Goal: Transaction & Acquisition: Purchase product/service

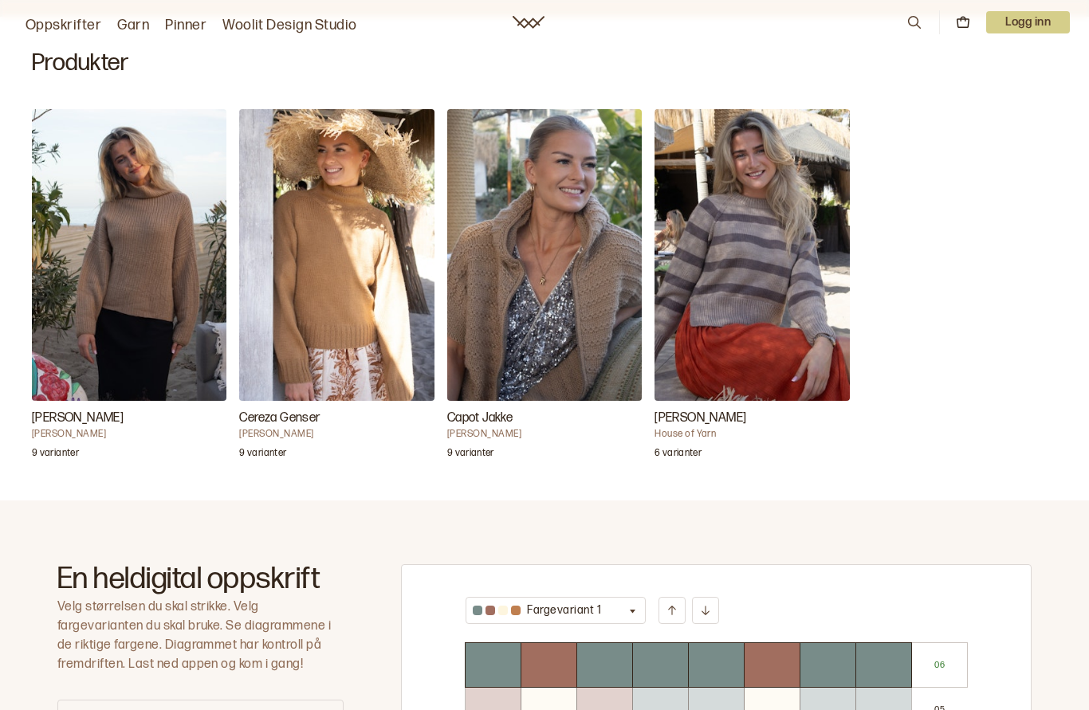
scroll to position [465, 0]
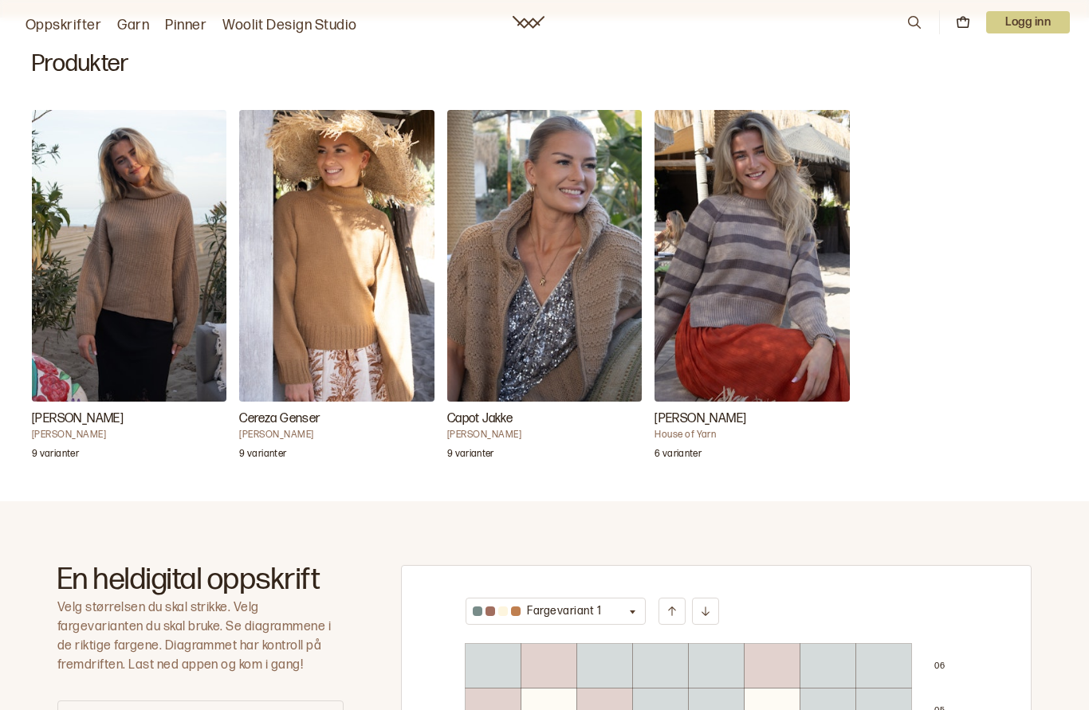
click at [128, 234] on img "Camelia Genser" at bounding box center [129, 256] width 194 height 293
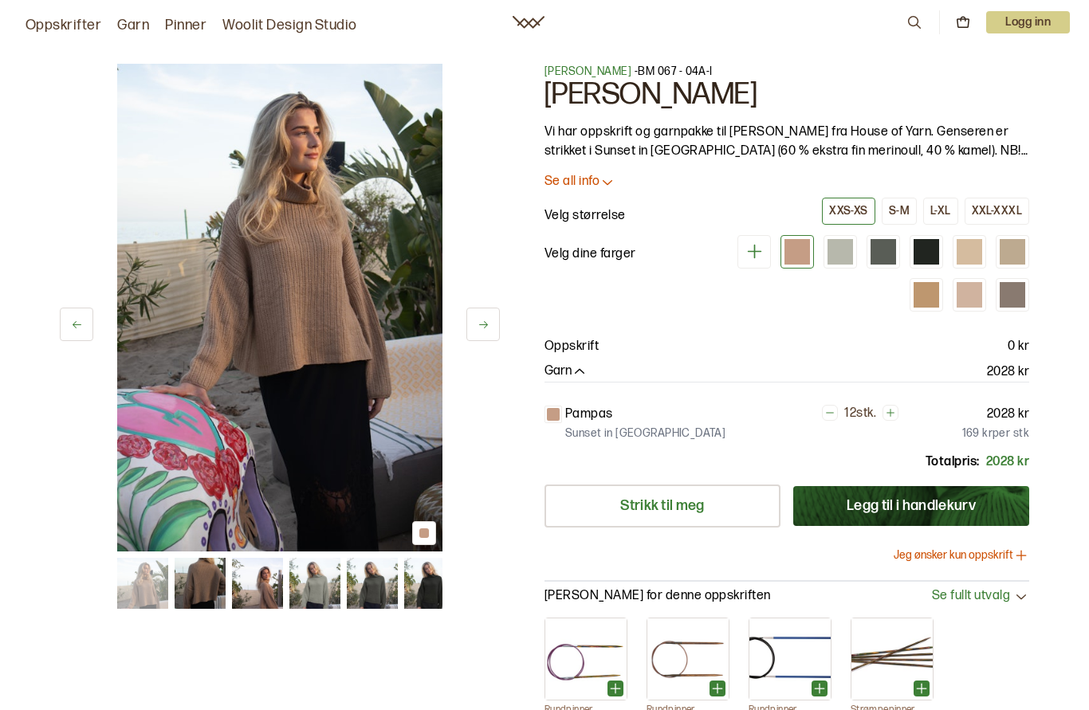
click at [19, 143] on div "2 av 12 2 av 12 [PERSON_NAME] - BM 067 - 04A-I [PERSON_NAME] Vi har oppskrift o…" at bounding box center [544, 523] width 1089 height 982
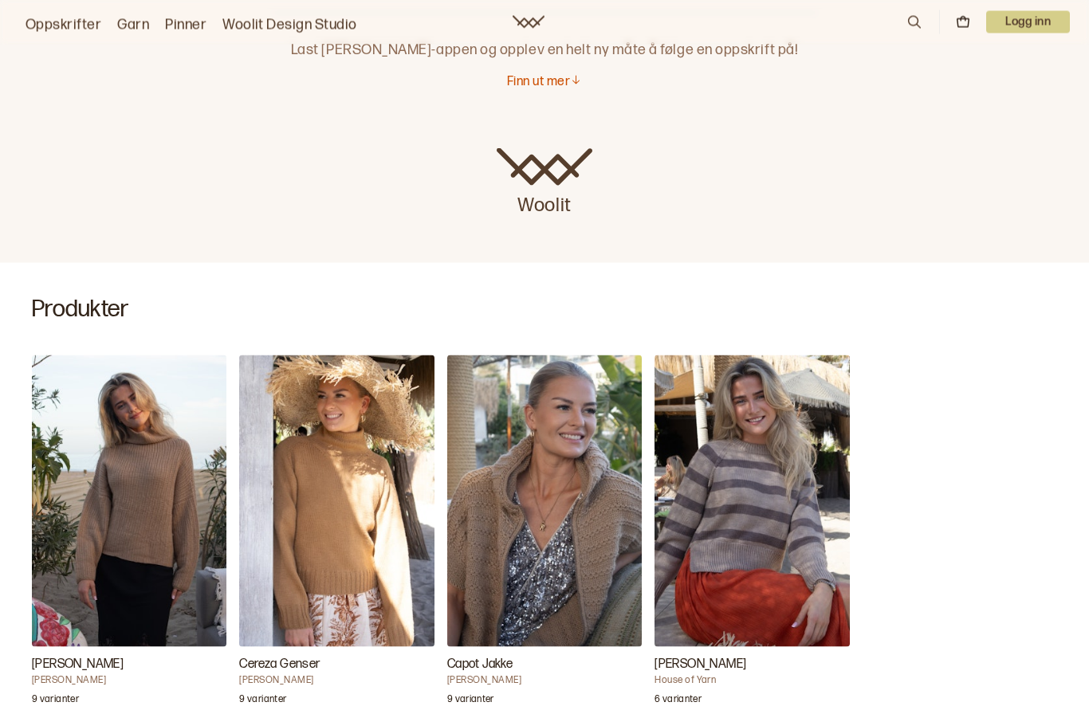
scroll to position [221, 0]
click at [542, 520] on img "Capot Jakke" at bounding box center [544, 501] width 194 height 293
click at [497, 521] on img "Capot Jakke" at bounding box center [544, 501] width 194 height 293
click at [544, 505] on img "Capot Jakke" at bounding box center [544, 501] width 194 height 293
click at [537, 493] on img "Capot Jakke" at bounding box center [544, 501] width 194 height 293
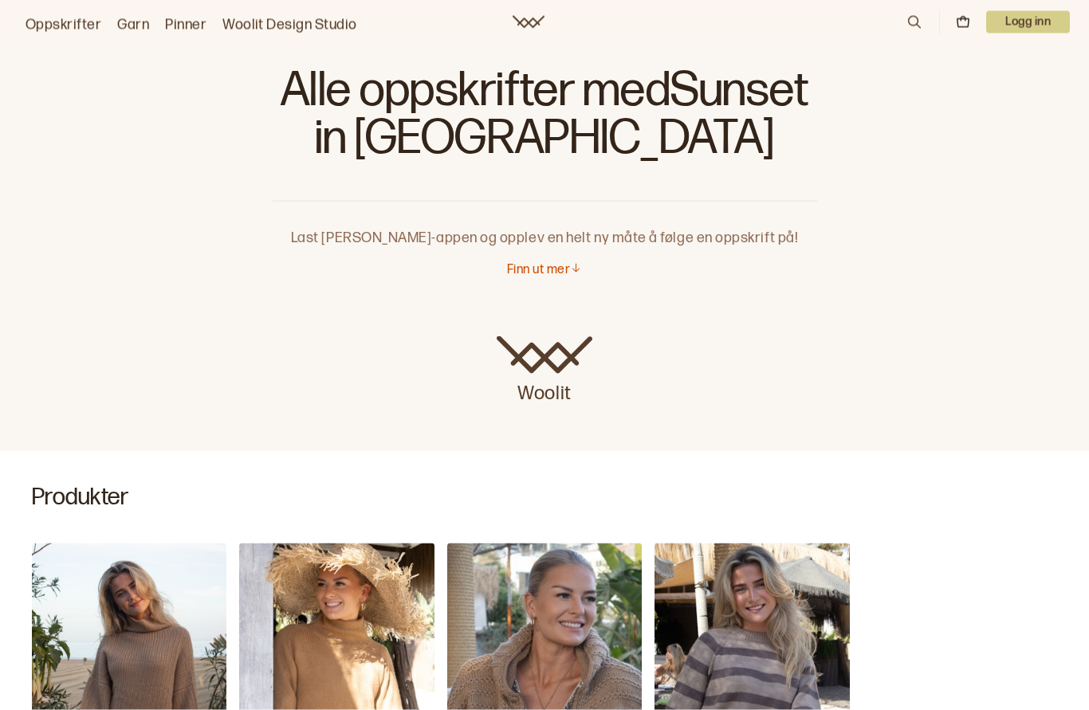
scroll to position [24, 0]
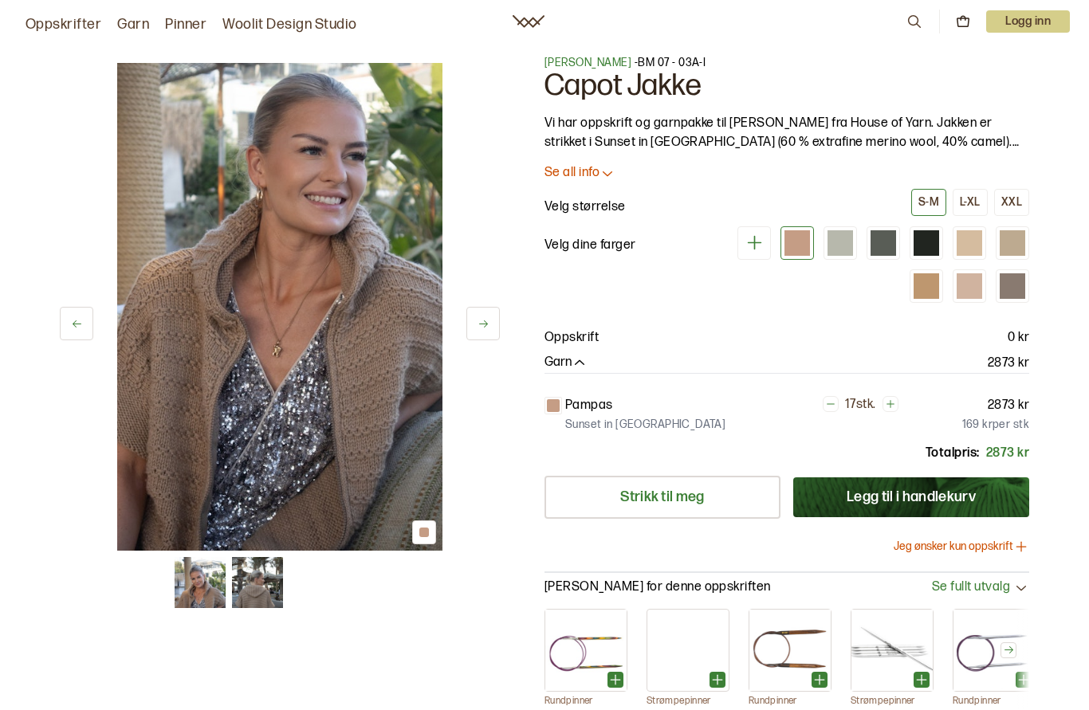
scroll to position [12, 0]
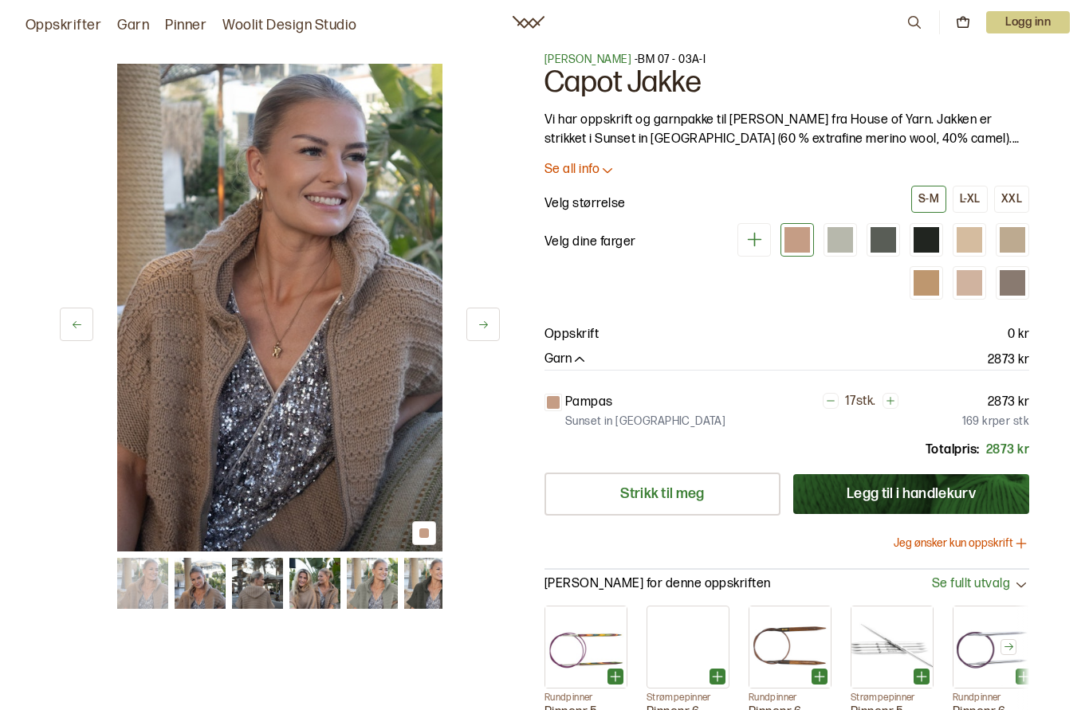
click at [199, 582] on img at bounding box center [200, 583] width 51 height 51
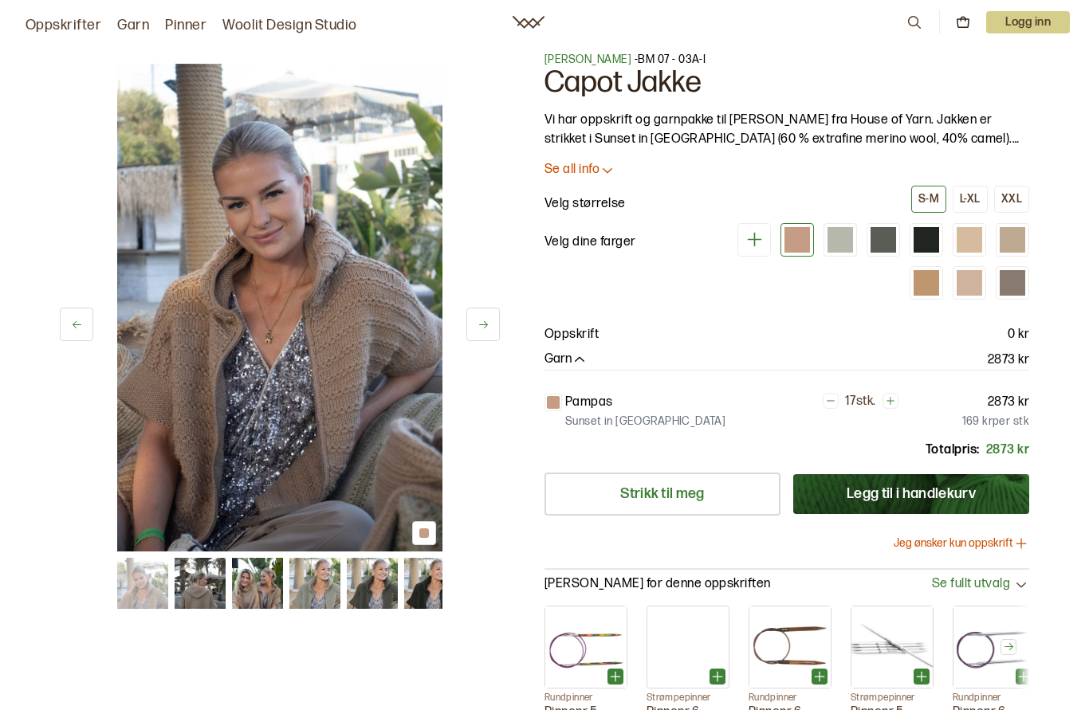
click at [257, 580] on img at bounding box center [257, 583] width 51 height 51
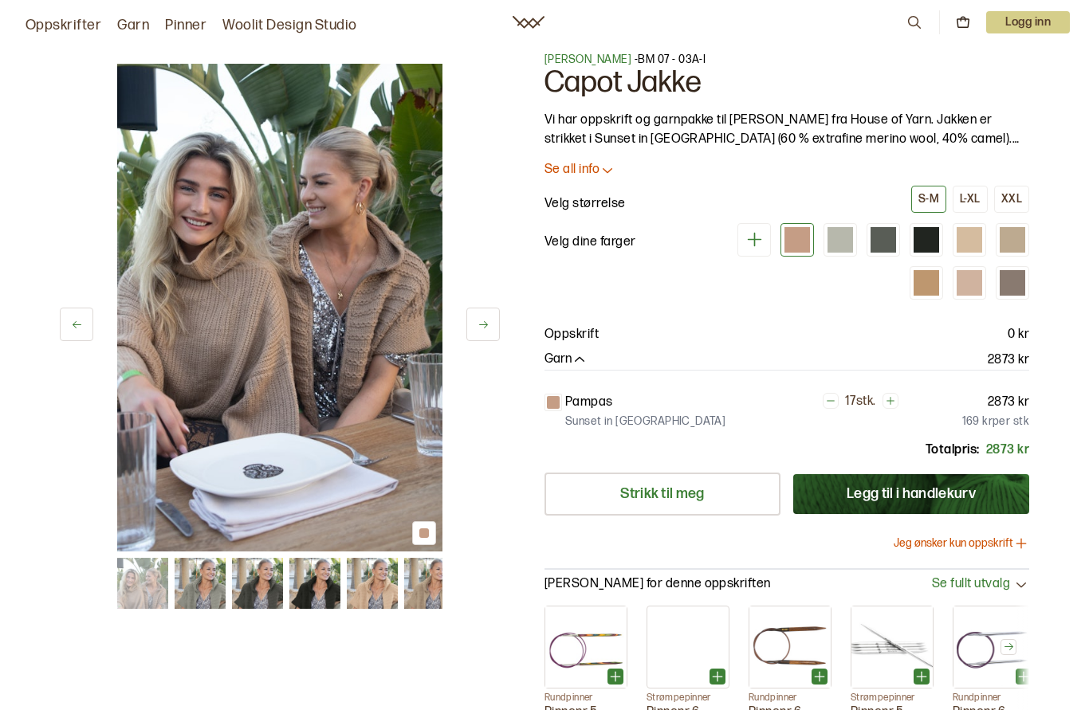
click at [200, 580] on img at bounding box center [200, 583] width 51 height 51
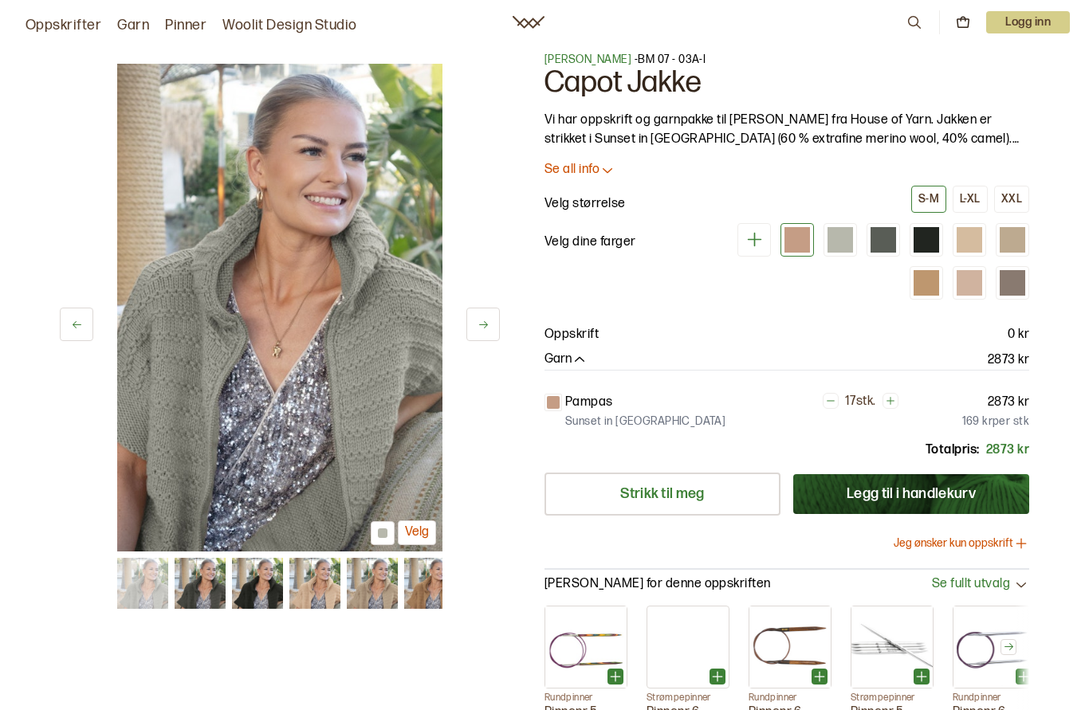
click at [202, 573] on img at bounding box center [200, 583] width 51 height 51
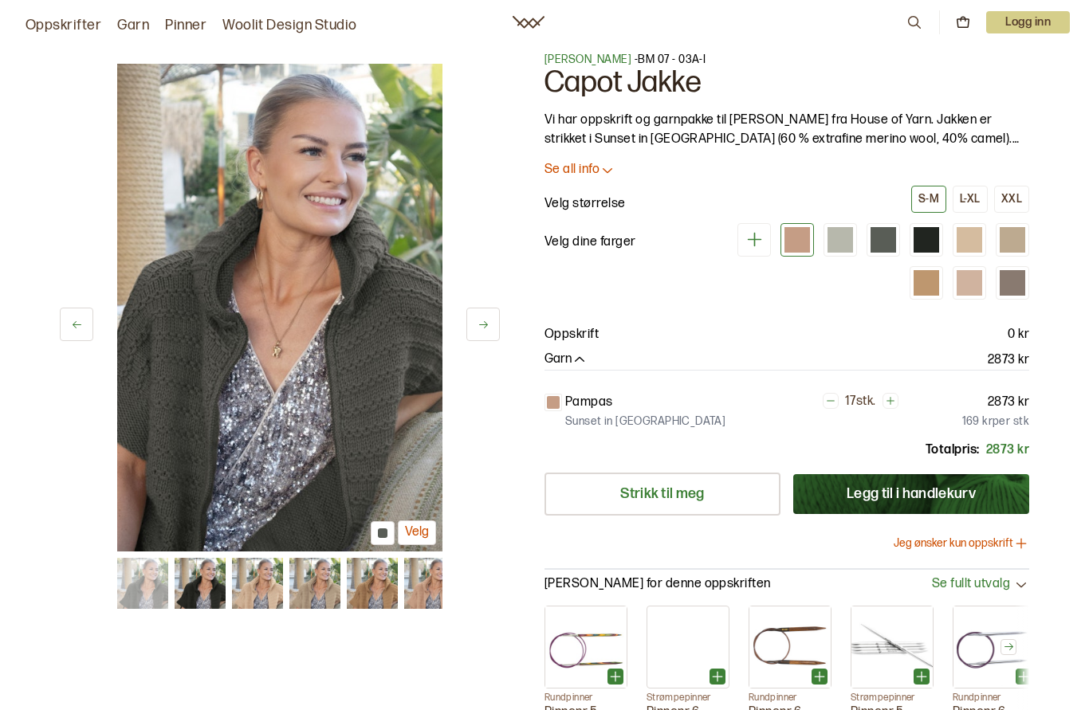
click at [203, 577] on img at bounding box center [200, 583] width 51 height 51
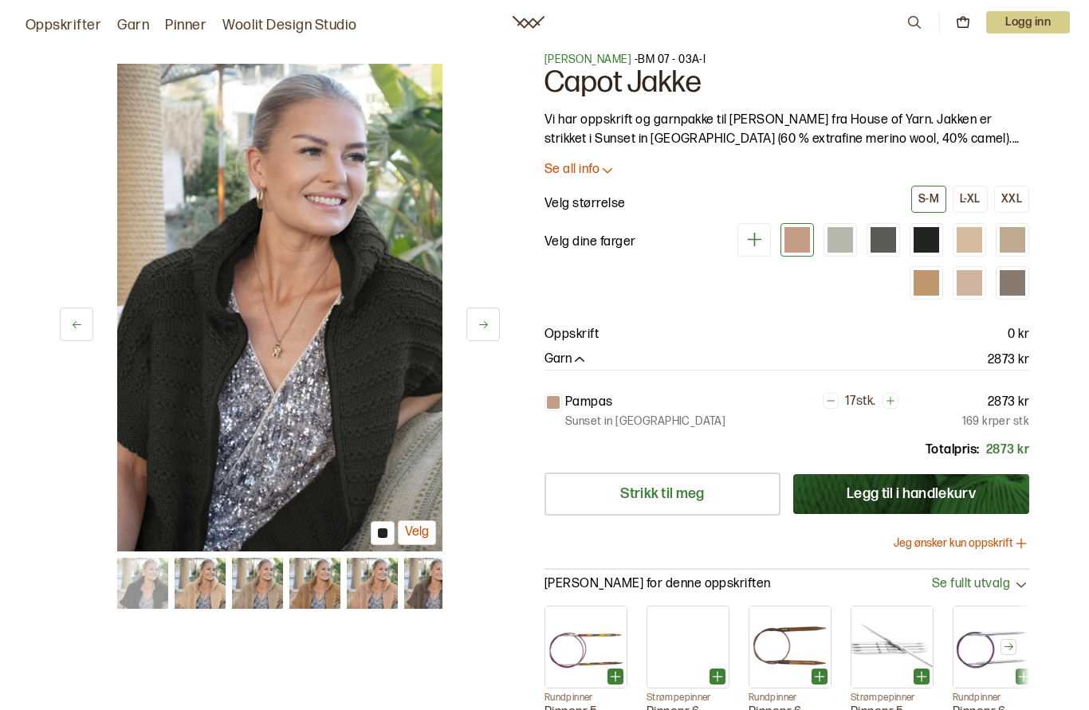
click at [201, 579] on img at bounding box center [200, 583] width 51 height 51
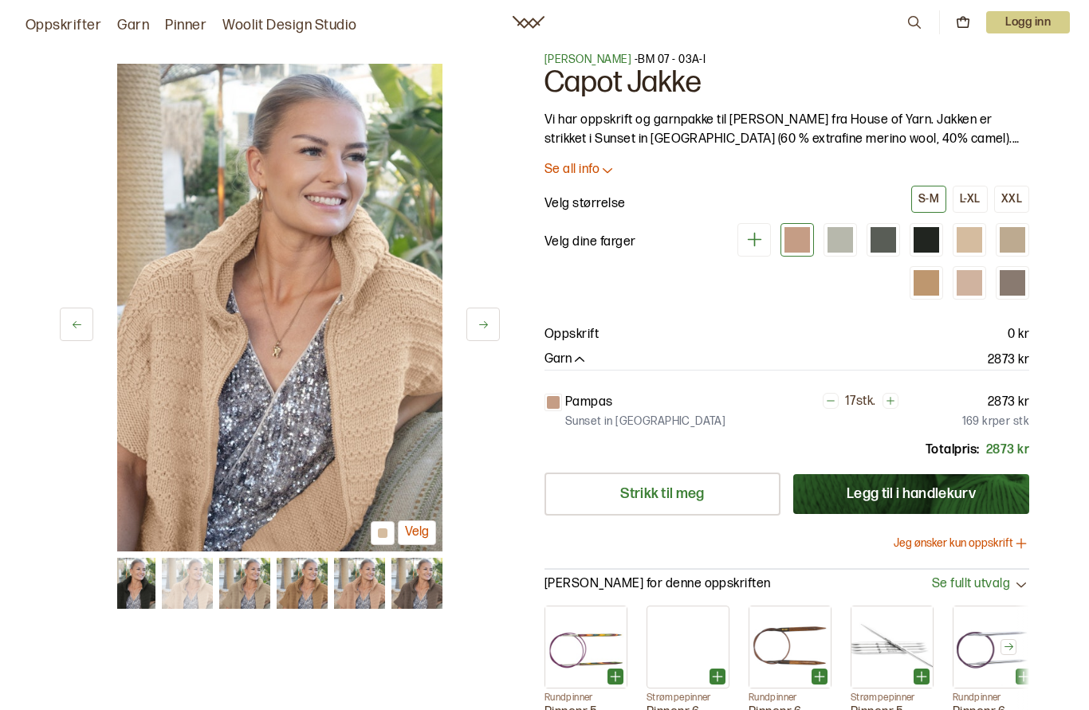
click at [244, 576] on img at bounding box center [244, 583] width 51 height 51
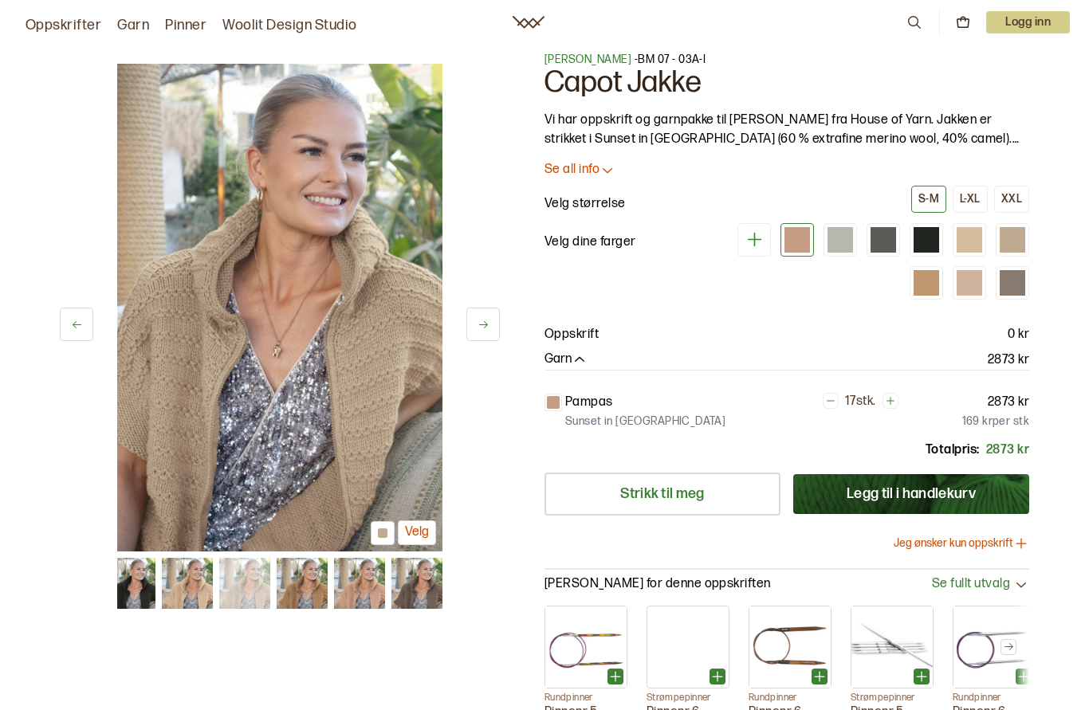
click at [308, 576] on img at bounding box center [302, 583] width 51 height 51
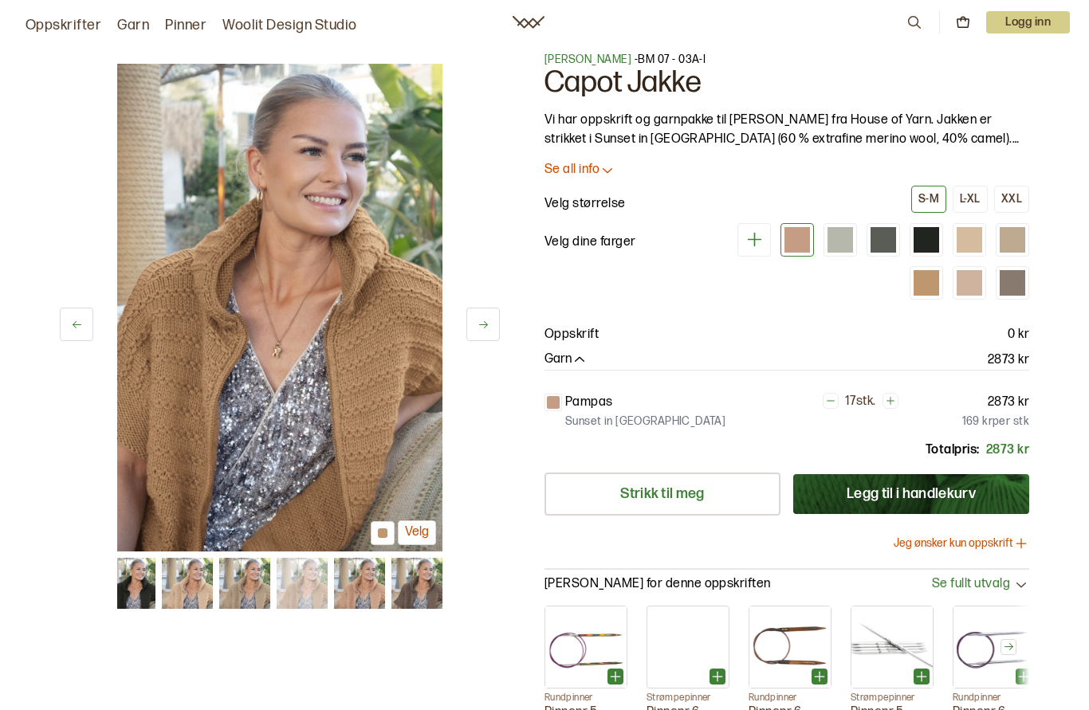
click at [367, 585] on img at bounding box center [359, 583] width 51 height 51
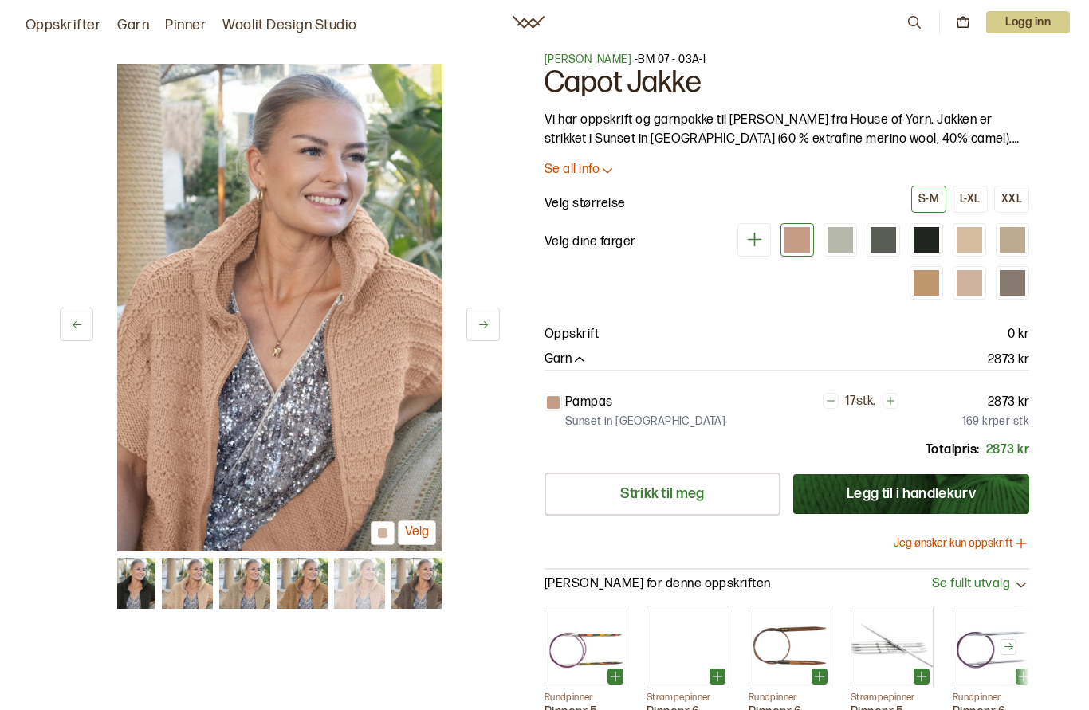
click at [421, 582] on img at bounding box center [416, 583] width 51 height 51
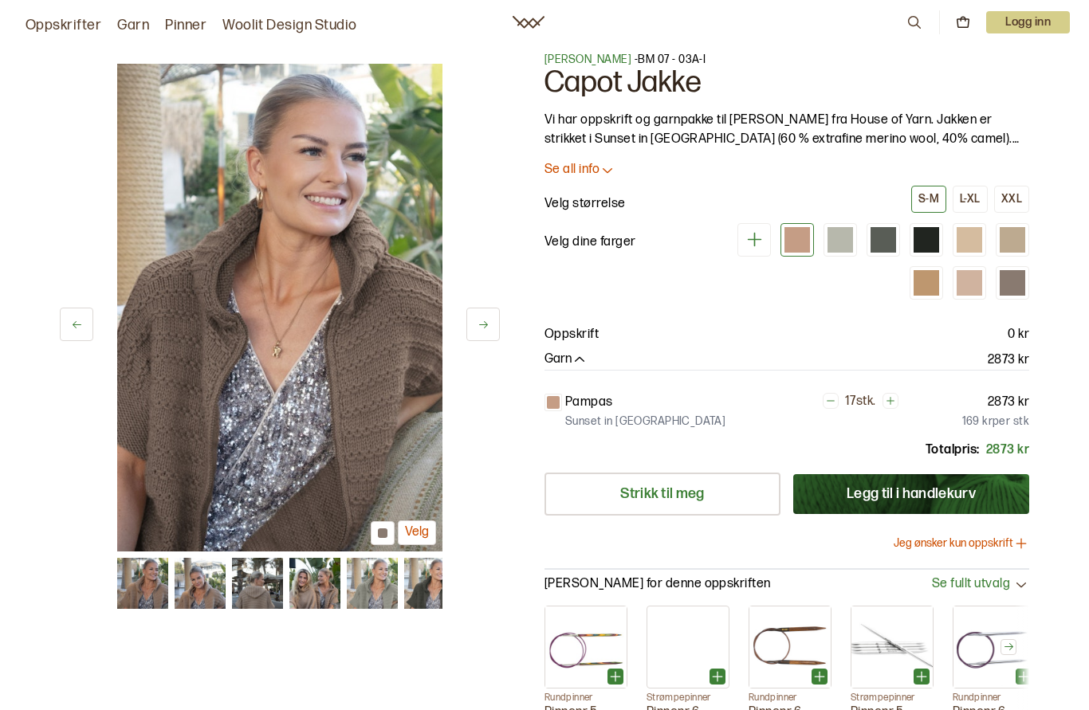
click at [134, 585] on img at bounding box center [142, 583] width 51 height 51
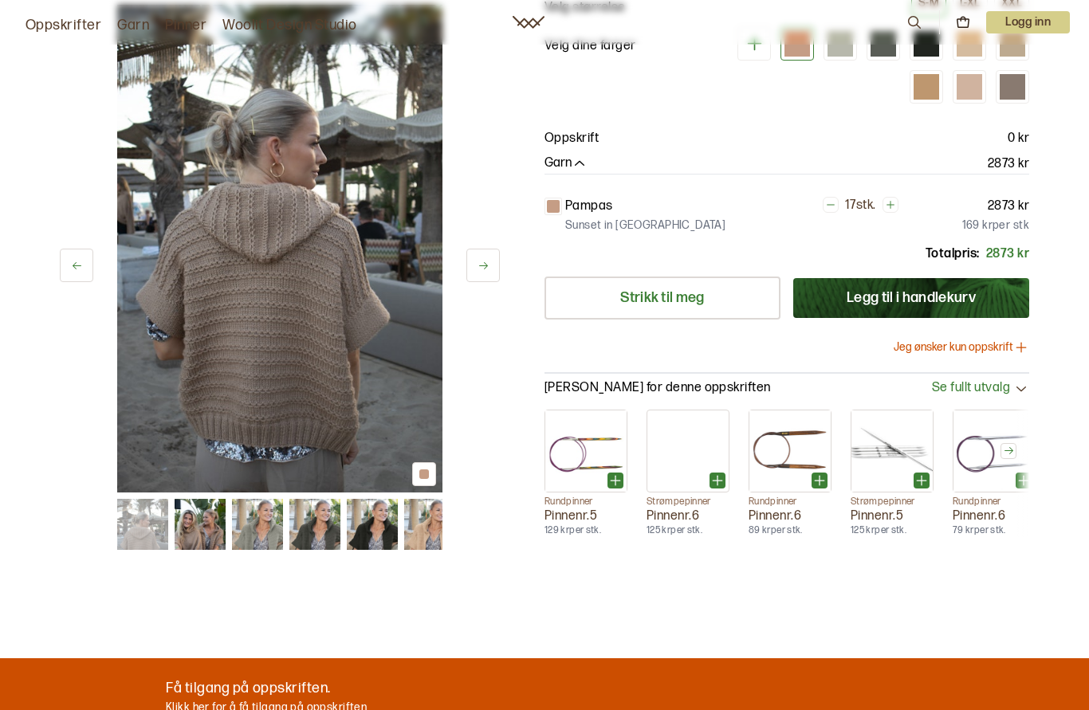
scroll to position [0, 0]
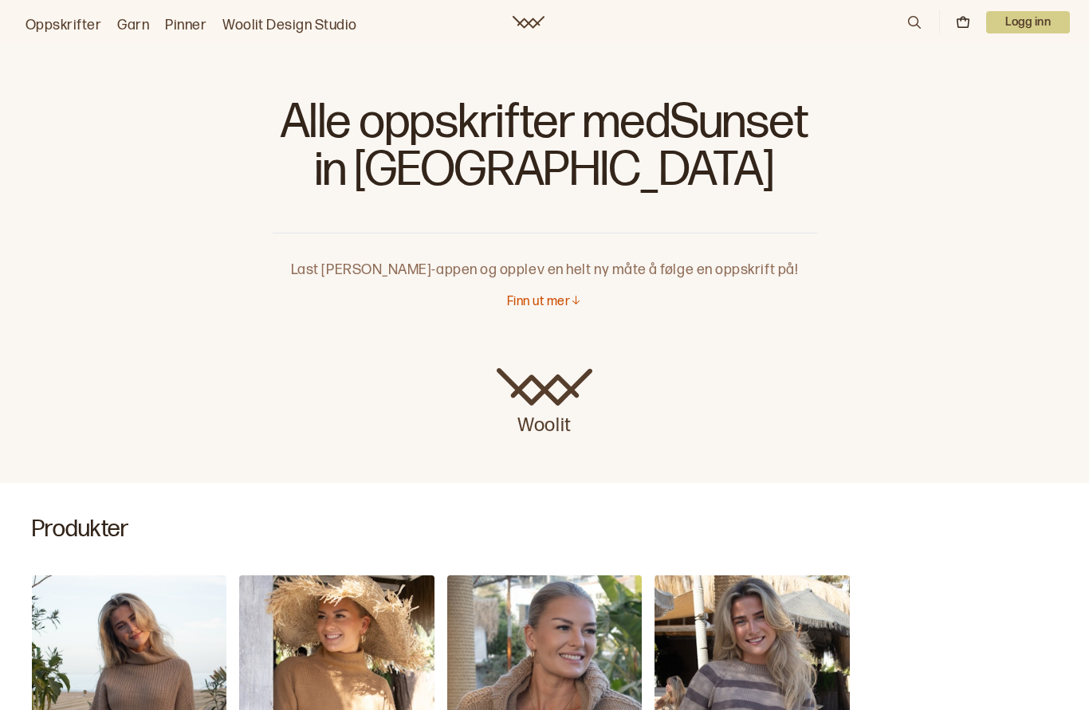
click at [756, 649] on img "Alexa Raglangenser" at bounding box center [751, 721] width 194 height 293
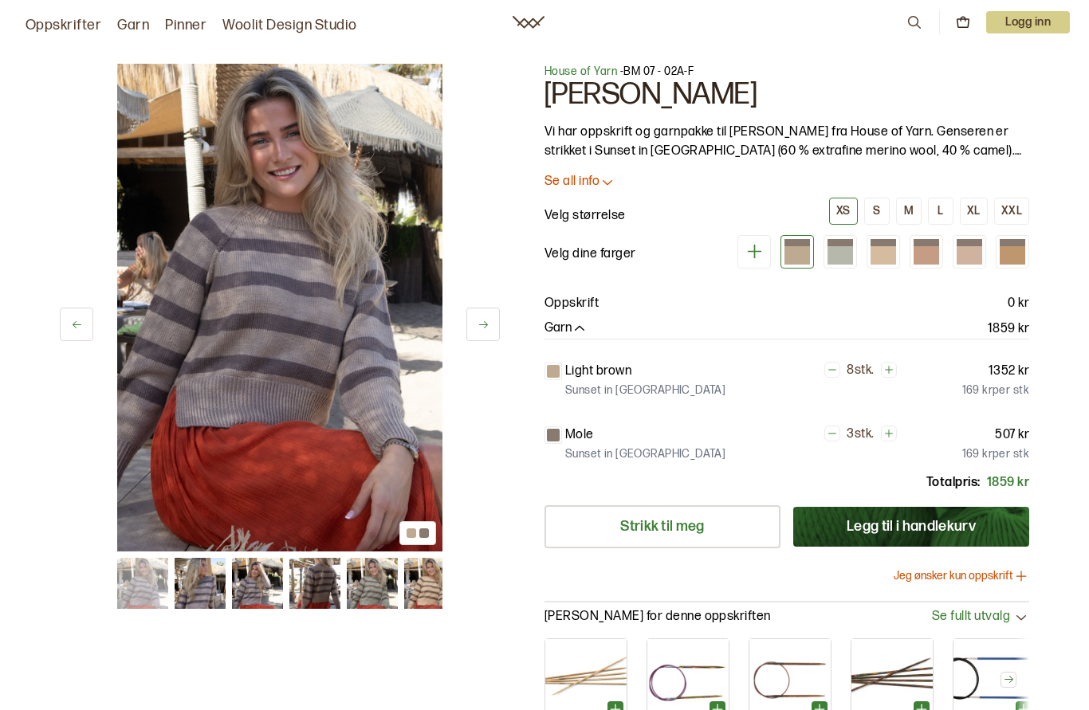
click at [200, 676] on div "1 av 9 1 av 9" at bounding box center [280, 421] width 440 height 715
click at [196, 675] on div "1 av 9 1 av 9" at bounding box center [280, 421] width 440 height 715
click at [198, 686] on div "1 av 9 1 av 9" at bounding box center [280, 421] width 440 height 715
click at [196, 679] on div "1 av 9 1 av 9" at bounding box center [280, 421] width 440 height 715
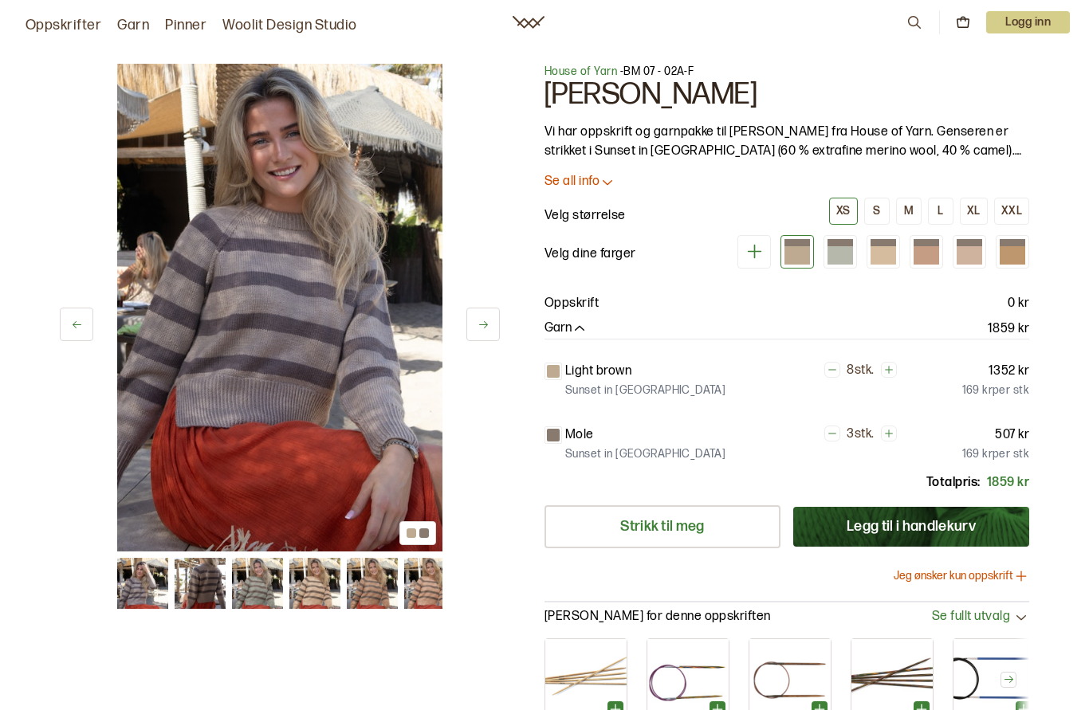
click at [139, 684] on div "1 av 9 1 av 9" at bounding box center [280, 421] width 440 height 715
click at [201, 681] on div "1 av 9 1 av 9" at bounding box center [280, 421] width 440 height 715
click at [929, 246] on div at bounding box center [926, 255] width 26 height 18
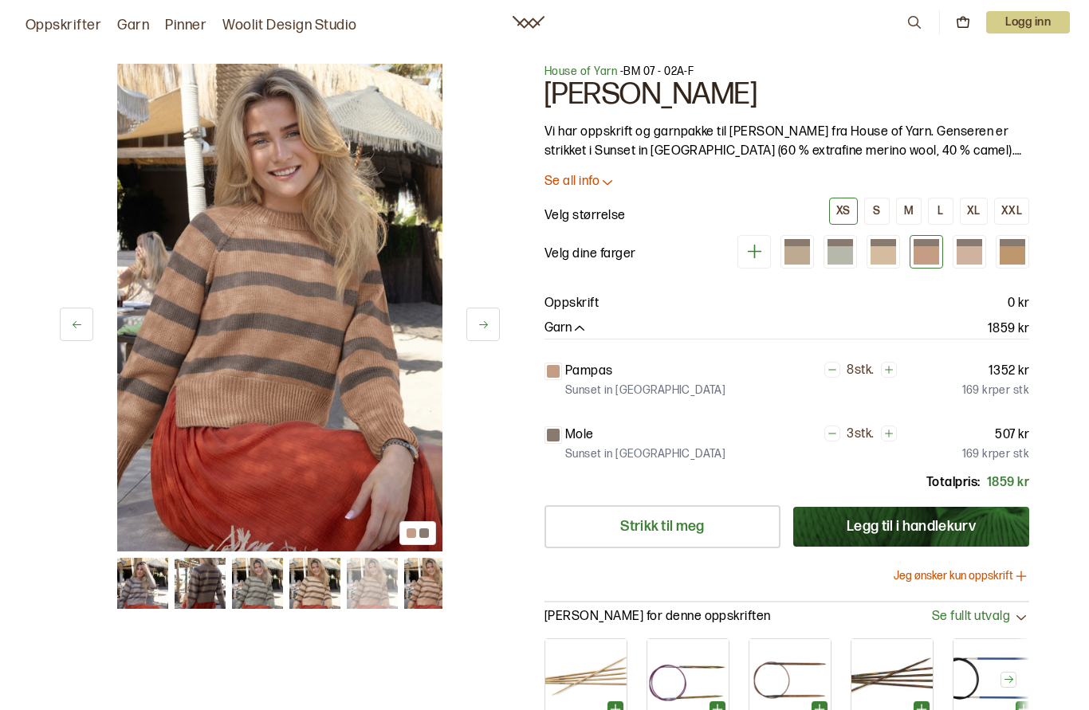
click at [980, 248] on div at bounding box center [969, 255] width 26 height 18
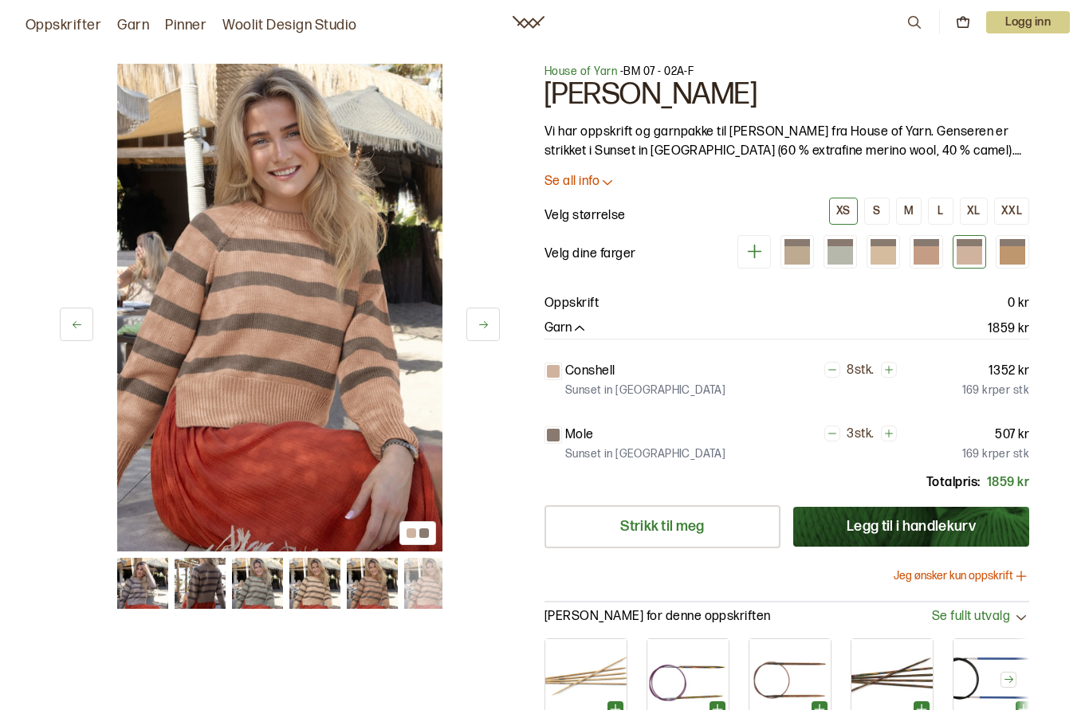
click at [906, 206] on div "M" at bounding box center [909, 211] width 10 height 14
click at [935, 208] on button "L" at bounding box center [941, 211] width 26 height 27
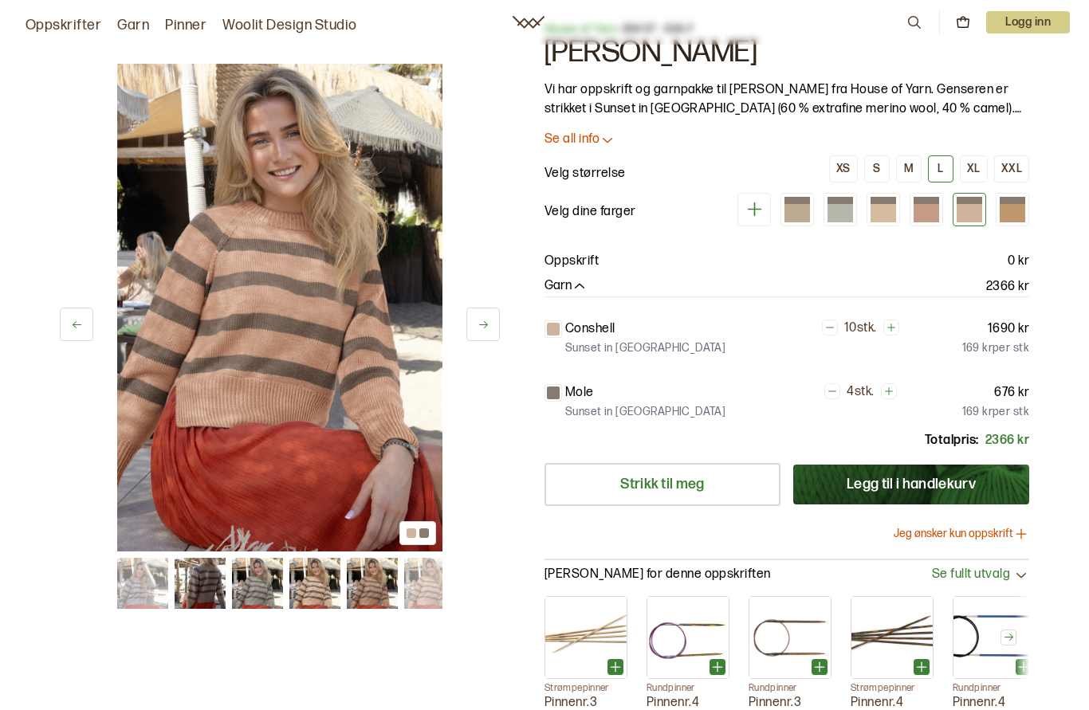
scroll to position [46, 0]
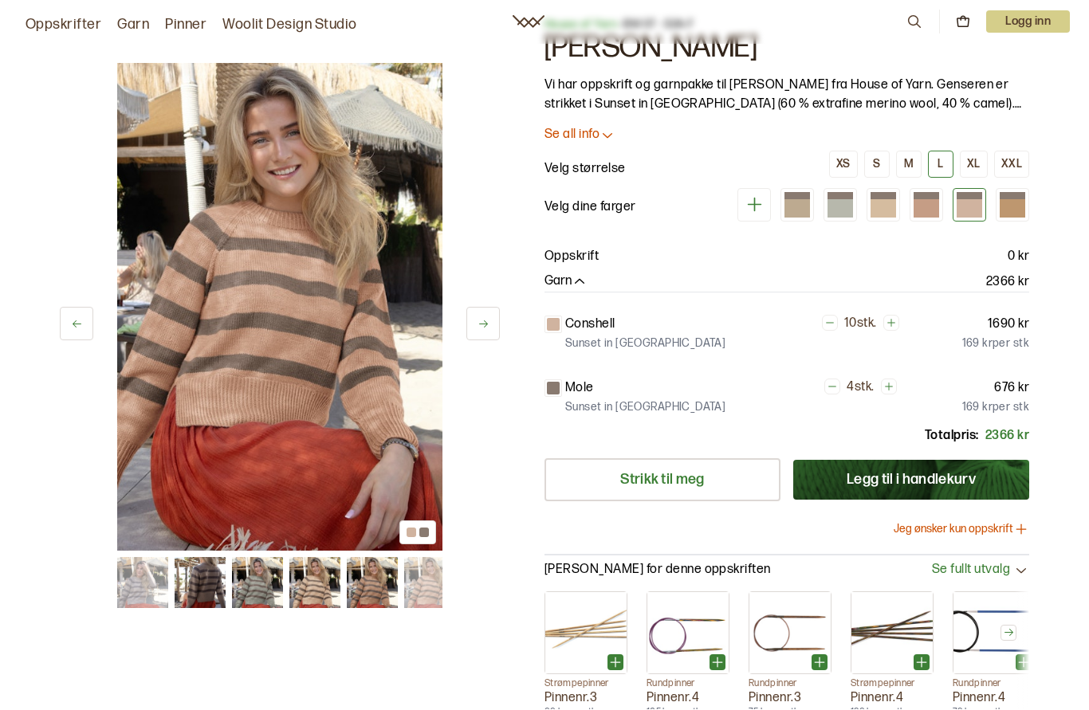
click at [948, 527] on button "Jeg ønsker kun oppskrift" at bounding box center [960, 530] width 135 height 16
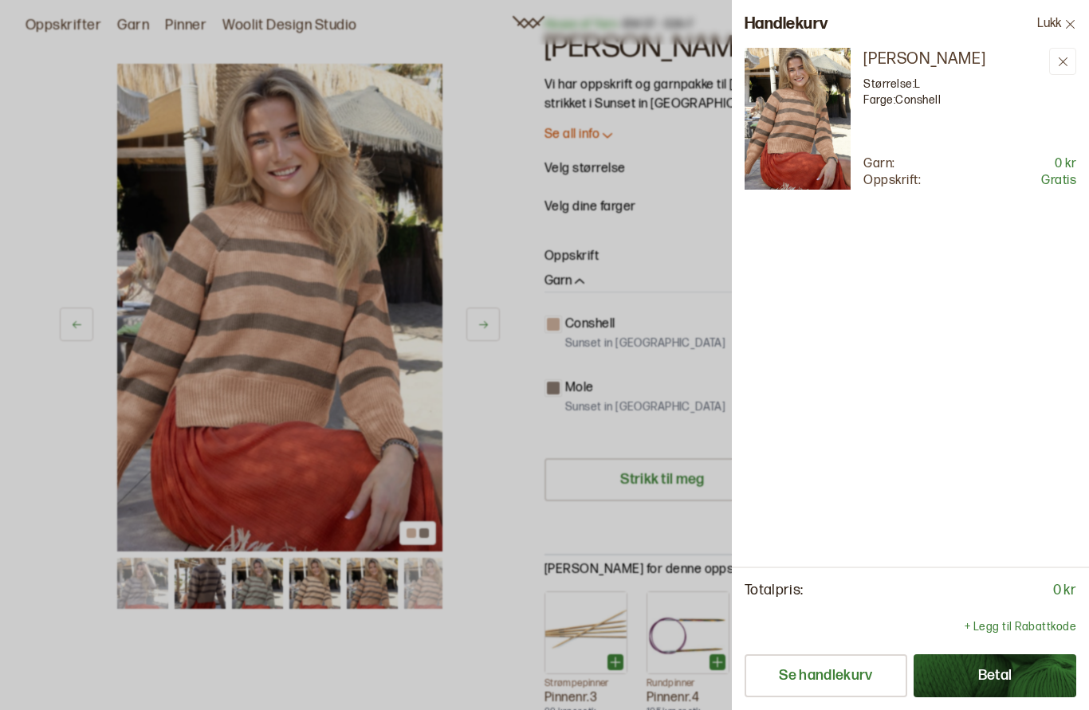
click at [506, 401] on div at bounding box center [544, 355] width 1089 height 710
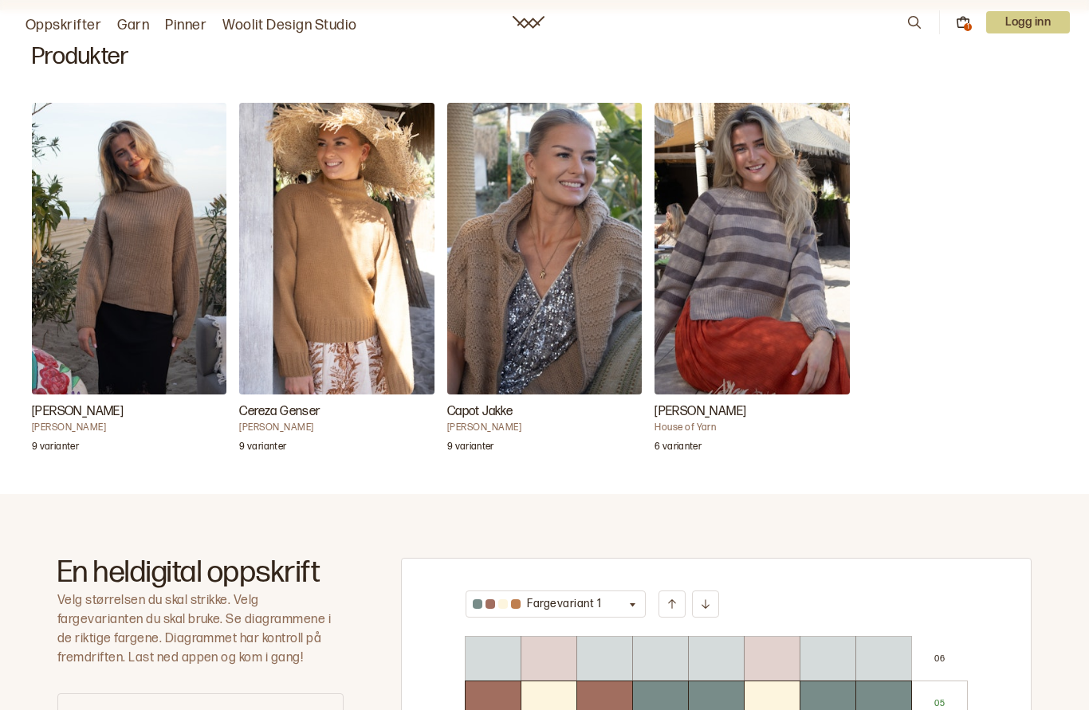
scroll to position [477, 0]
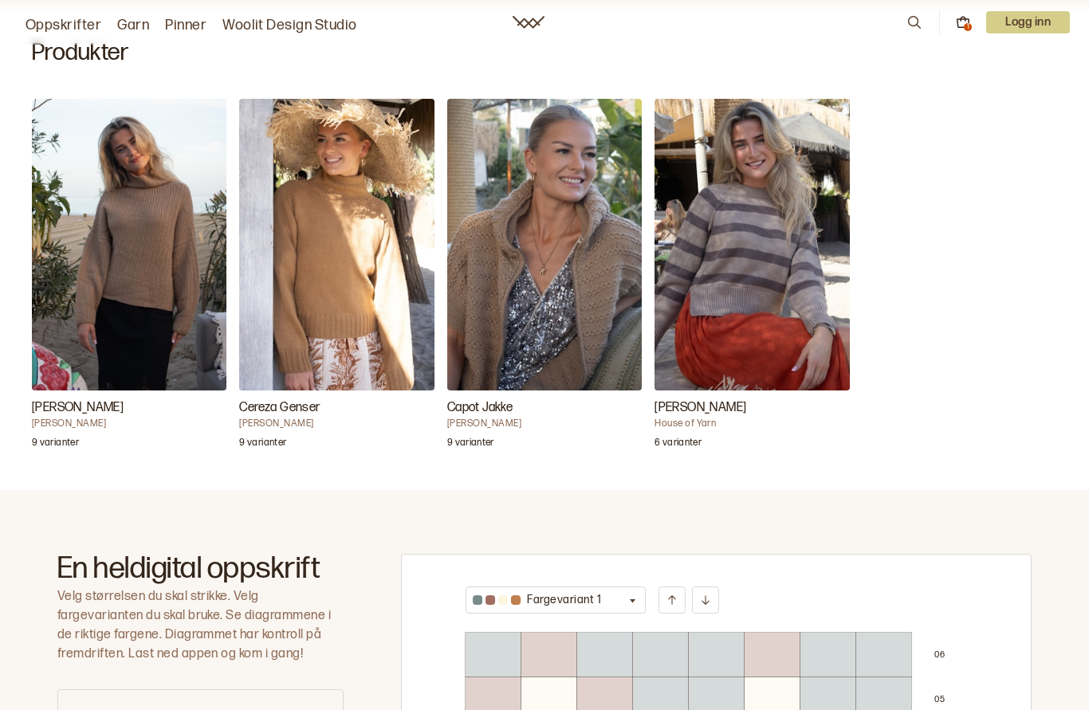
click at [557, 305] on img "Capot Jakke" at bounding box center [544, 245] width 194 height 293
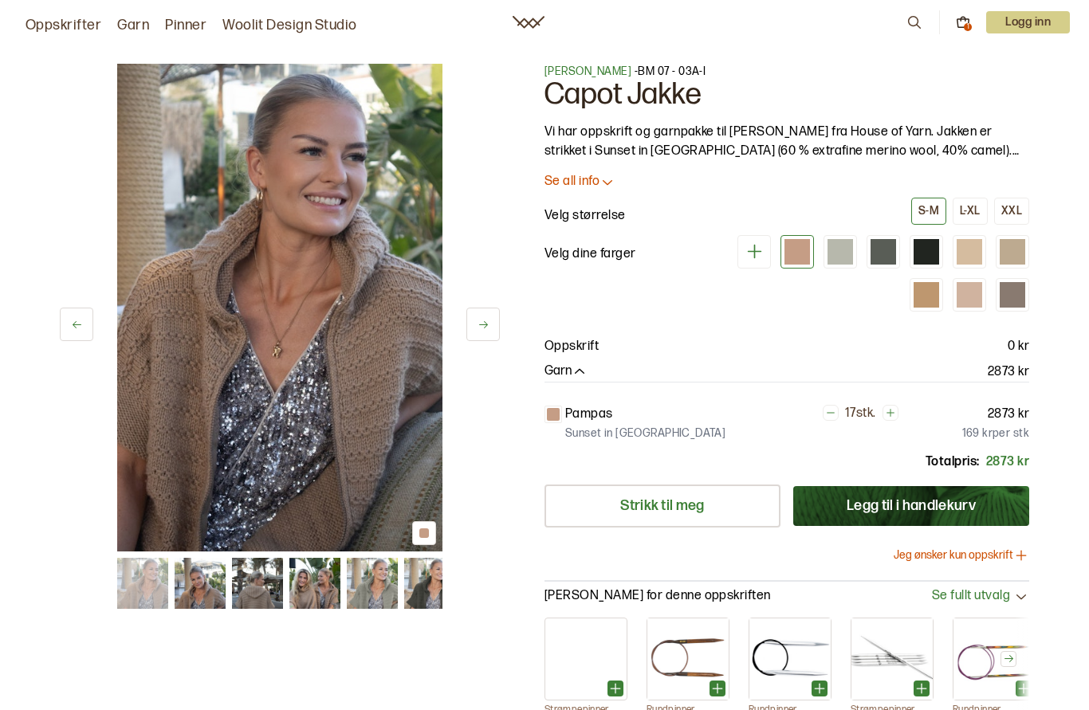
click at [250, 576] on img at bounding box center [257, 583] width 51 height 51
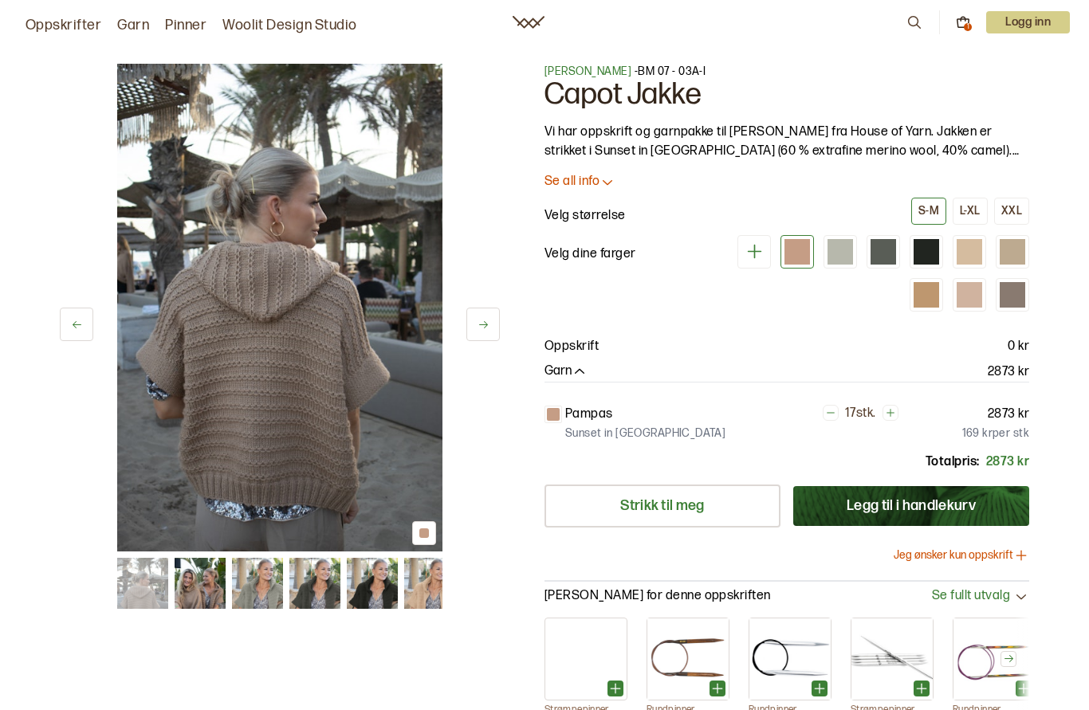
click at [964, 549] on button "Jeg ønsker kun oppskrift" at bounding box center [960, 556] width 135 height 16
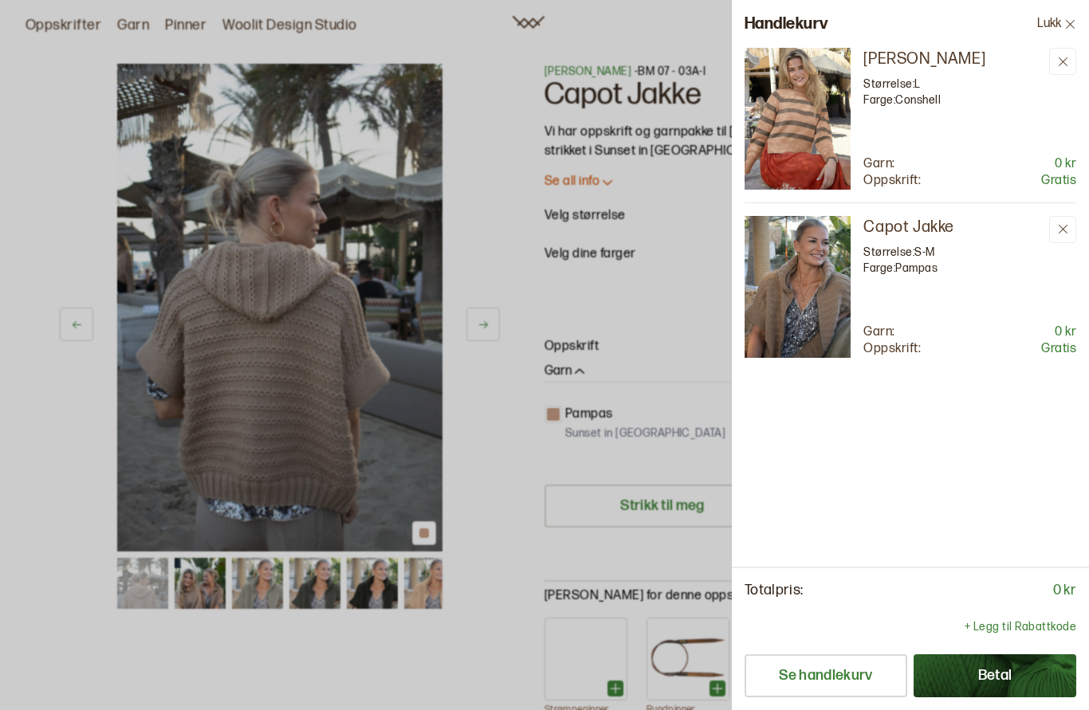
click at [1062, 64] on icon at bounding box center [1063, 62] width 12 height 12
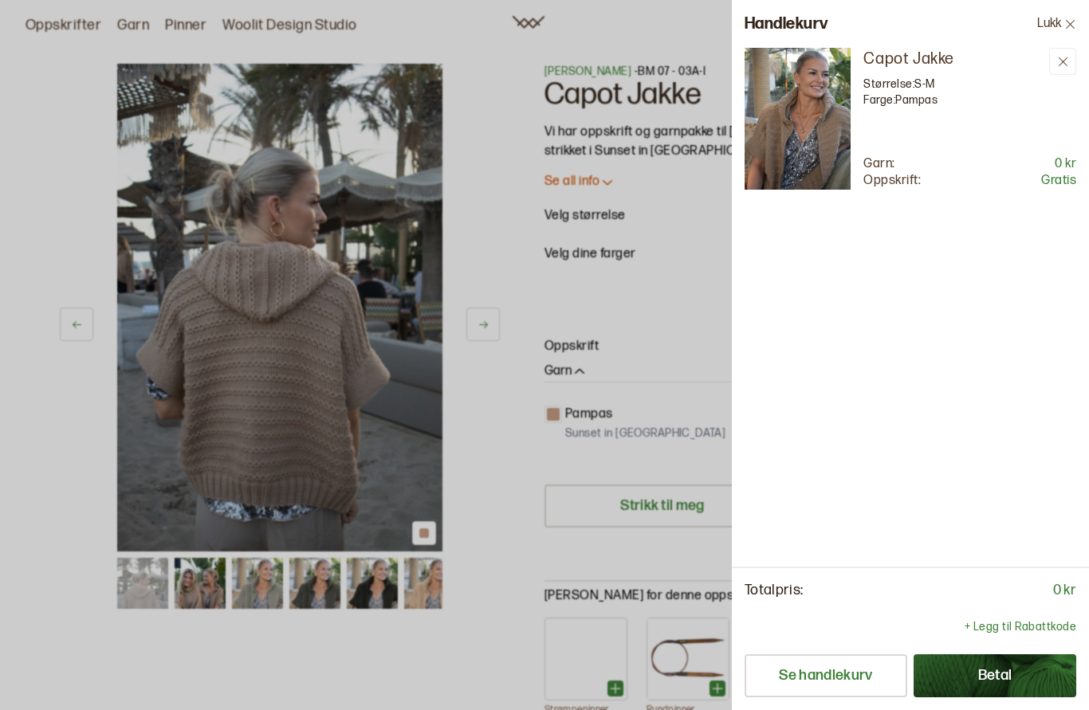
click at [835, 697] on button "Se handlekurv" at bounding box center [825, 675] width 163 height 43
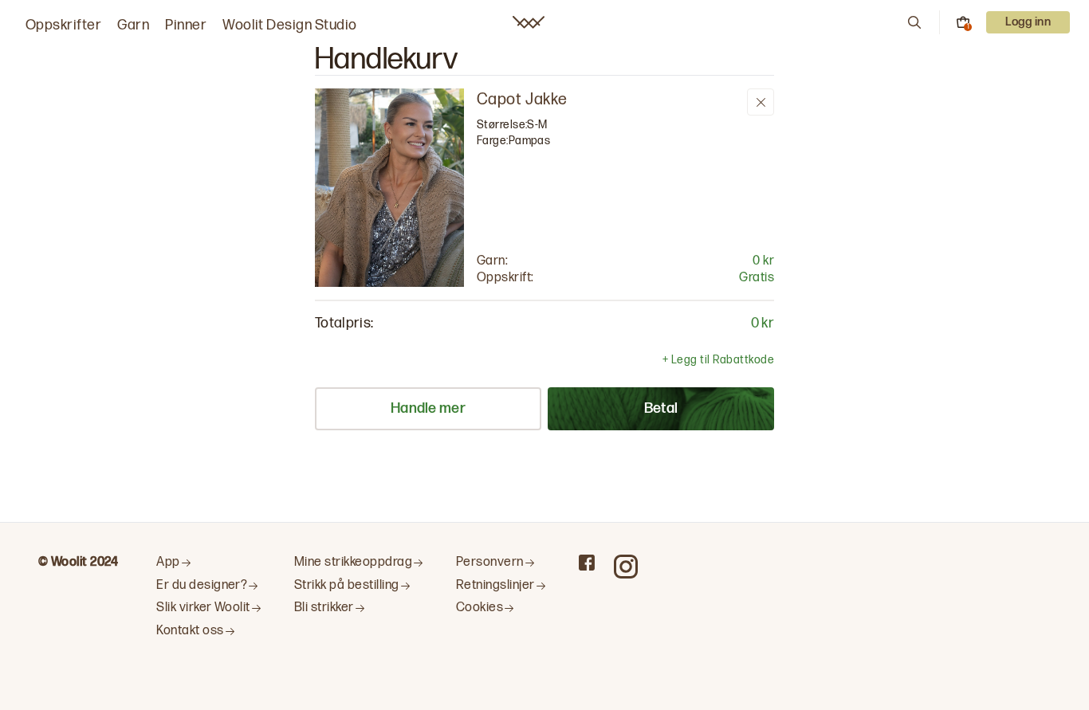
click at [671, 409] on button "Betal" at bounding box center [661, 408] width 226 height 43
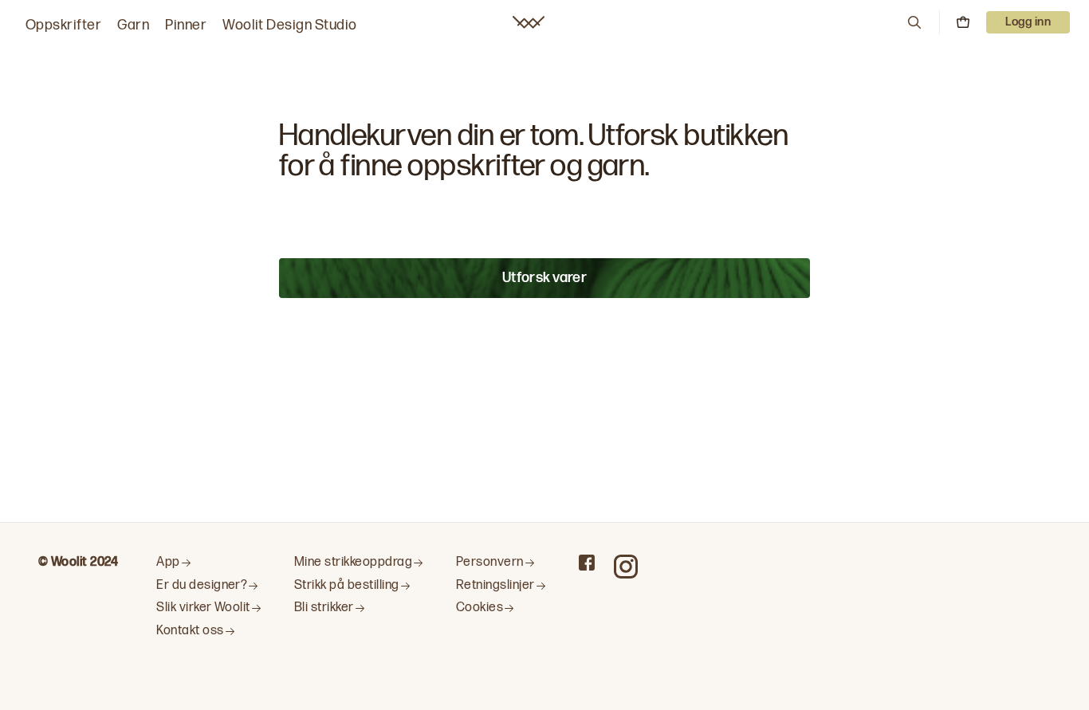
scroll to position [71, 0]
